Goal: Check status: Check status

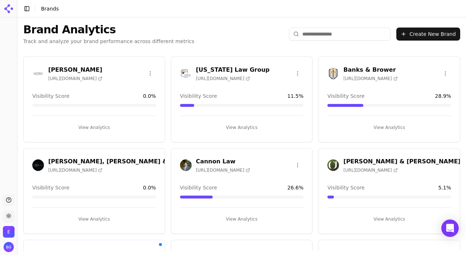
click at [209, 161] on h3 "Cannon Law" at bounding box center [223, 161] width 54 height 9
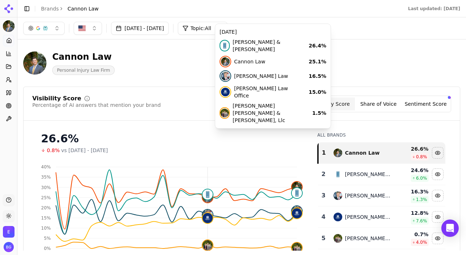
click at [158, 30] on button "[DATE] - [DATE]" at bounding box center [140, 28] width 58 height 13
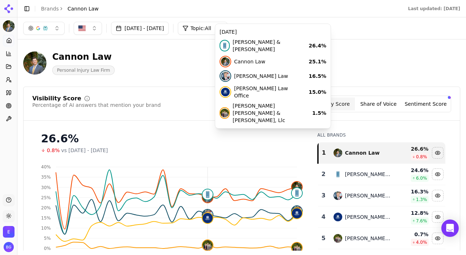
click at [168, 83] on header "[PERSON_NAME] Law Personal Injury Law Firm" at bounding box center [241, 65] width 437 height 41
click at [242, 119] on div "Visibility Score Percentage of AI answers that mention your brand Visibility Sc…" at bounding box center [242, 108] width 436 height 25
click at [349, 173] on div "[PERSON_NAME] & [PERSON_NAME]" at bounding box center [367, 174] width 45 height 7
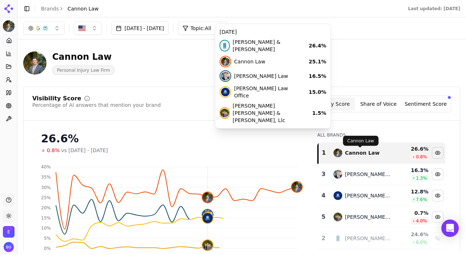
click at [353, 152] on div "Cannon Law" at bounding box center [362, 152] width 34 height 7
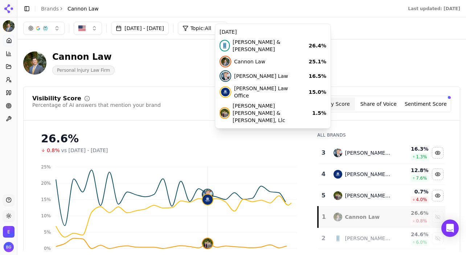
click at [151, 29] on button "[DATE] - [DATE]" at bounding box center [140, 28] width 58 height 13
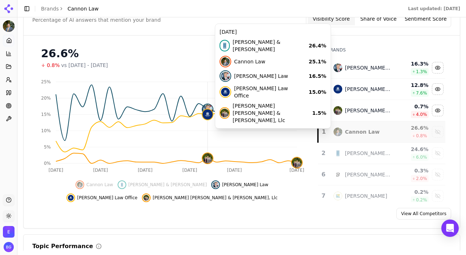
scroll to position [97, 0]
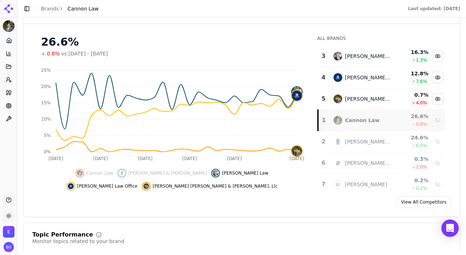
click at [353, 123] on div "Cannon Law" at bounding box center [362, 120] width 34 height 7
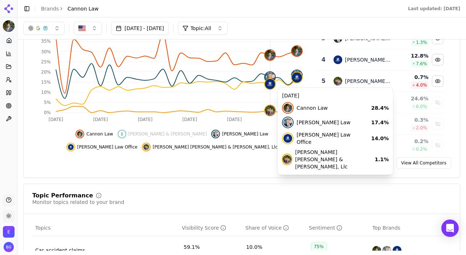
scroll to position [136, 0]
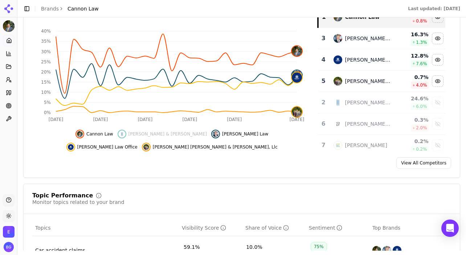
click at [356, 128] on td "[PERSON_NAME] Law Group, P.c." at bounding box center [362, 124] width 66 height 21
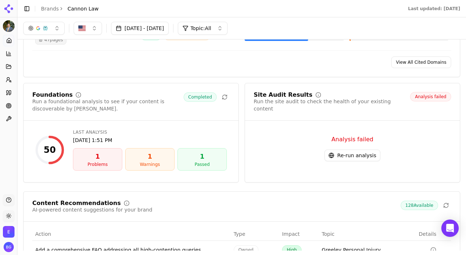
scroll to position [945, 0]
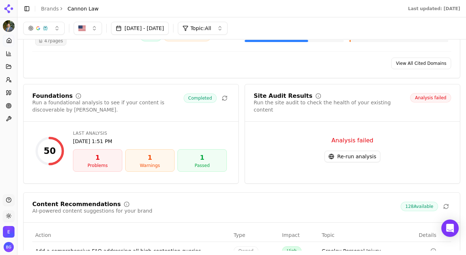
click at [354, 151] on button "Re-run analysis" at bounding box center [352, 157] width 56 height 12
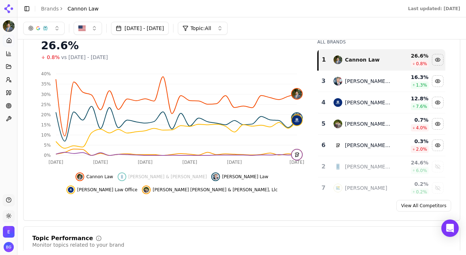
scroll to position [0, 0]
